Goal: Task Accomplishment & Management: Use online tool/utility

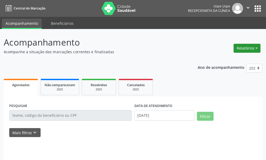
click at [245, 48] on button "Relatórios" at bounding box center [246, 48] width 27 height 9
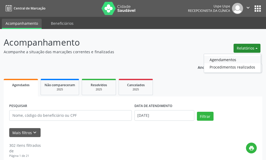
click at [231, 61] on link "Agendamentos" at bounding box center [232, 59] width 57 height 7
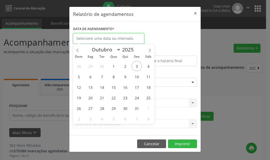
click at [117, 38] on input "text" at bounding box center [108, 38] width 71 height 11
click at [91, 75] on span "6" at bounding box center [90, 76] width 10 height 10
type input "[DATE]"
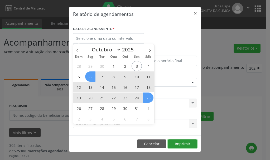
click at [185, 146] on button "Imprimir" at bounding box center [182, 143] width 29 height 9
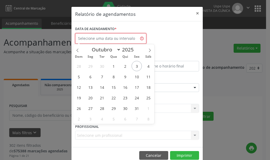
click at [122, 34] on input "text" at bounding box center [110, 38] width 71 height 11
click at [91, 74] on span "6" at bounding box center [90, 76] width 10 height 10
type input "[DATE]"
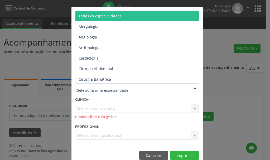
click at [106, 17] on span "Todas as especialidades" at bounding box center [100, 15] width 43 height 5
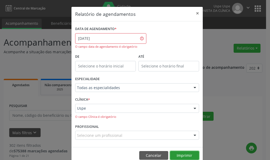
click at [185, 155] on button "Imprimir" at bounding box center [184, 155] width 29 height 9
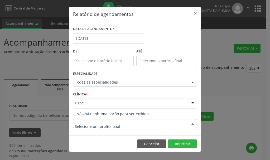
click at [132, 124] on div at bounding box center [135, 123] width 124 height 9
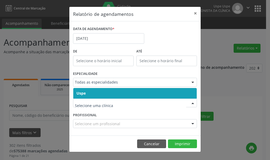
click at [99, 90] on span "Uspe" at bounding box center [134, 93] width 123 height 11
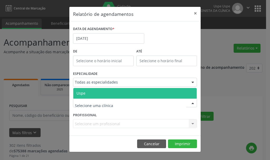
click at [103, 96] on span "Uspe" at bounding box center [134, 93] width 123 height 11
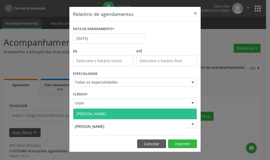
type input "[PERSON_NAME]"
click at [106, 114] on span "[PERSON_NAME]" at bounding box center [91, 113] width 30 height 5
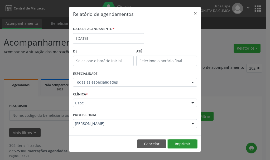
click at [189, 146] on button "Imprimir" at bounding box center [182, 143] width 29 height 9
